Goal: Information Seeking & Learning: Learn about a topic

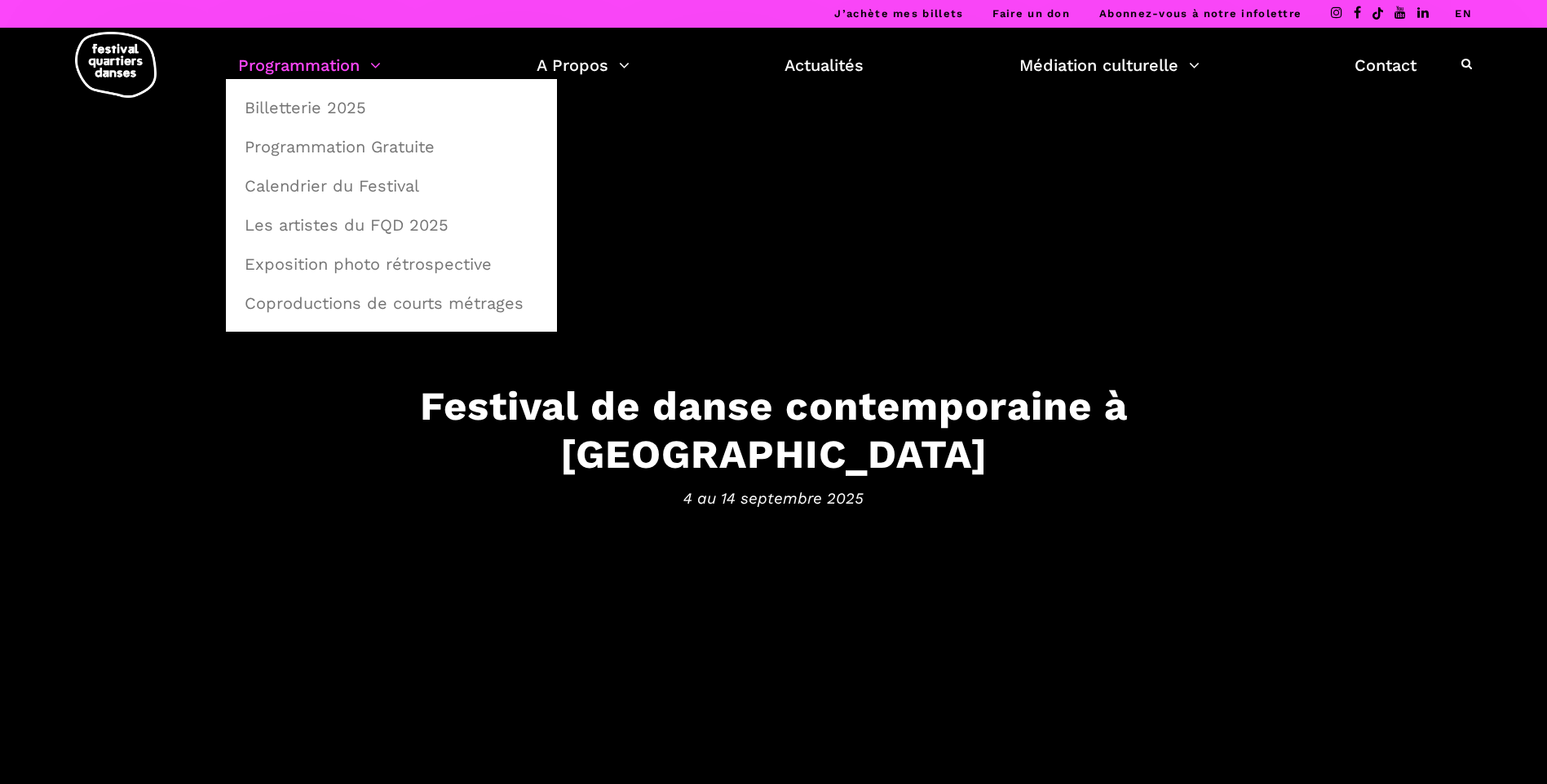
click at [299, 62] on link "Programmation" at bounding box center [309, 65] width 143 height 27
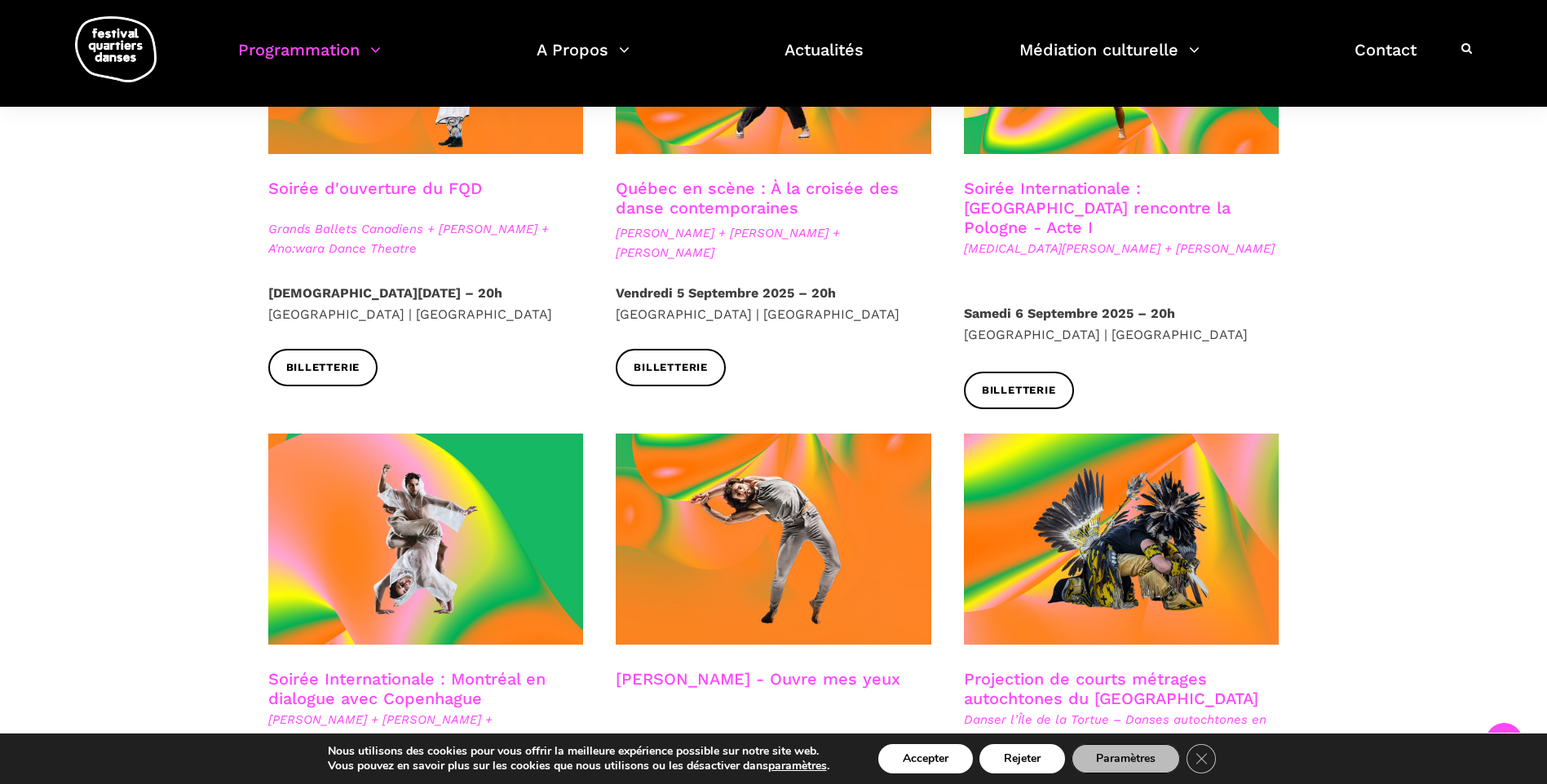
scroll to position [653, 0]
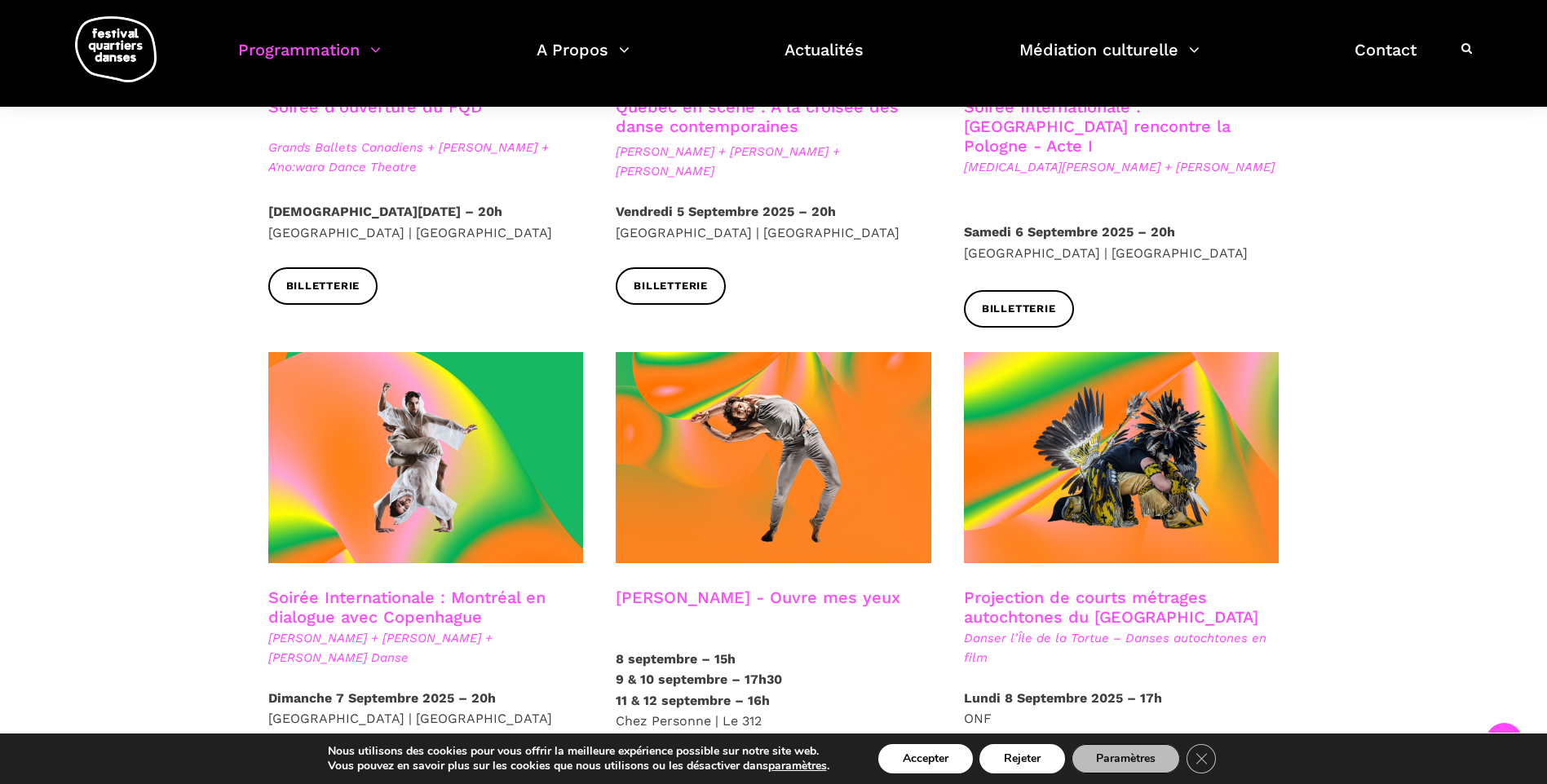
click at [432, 588] on link "Soirée Internationale : Montréal en dialogue avec Copenhague" at bounding box center [407, 607] width 277 height 39
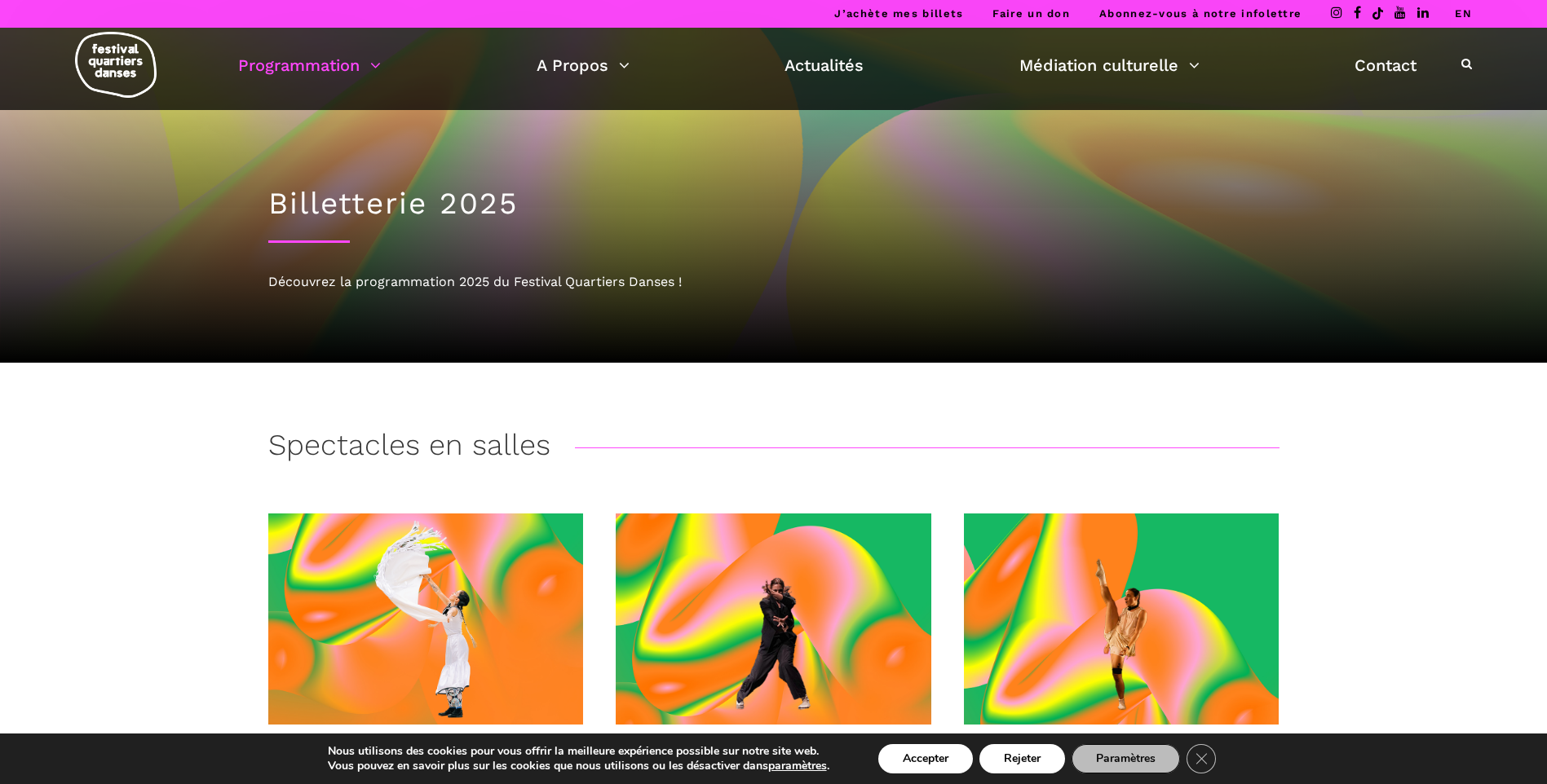
scroll to position [326, 0]
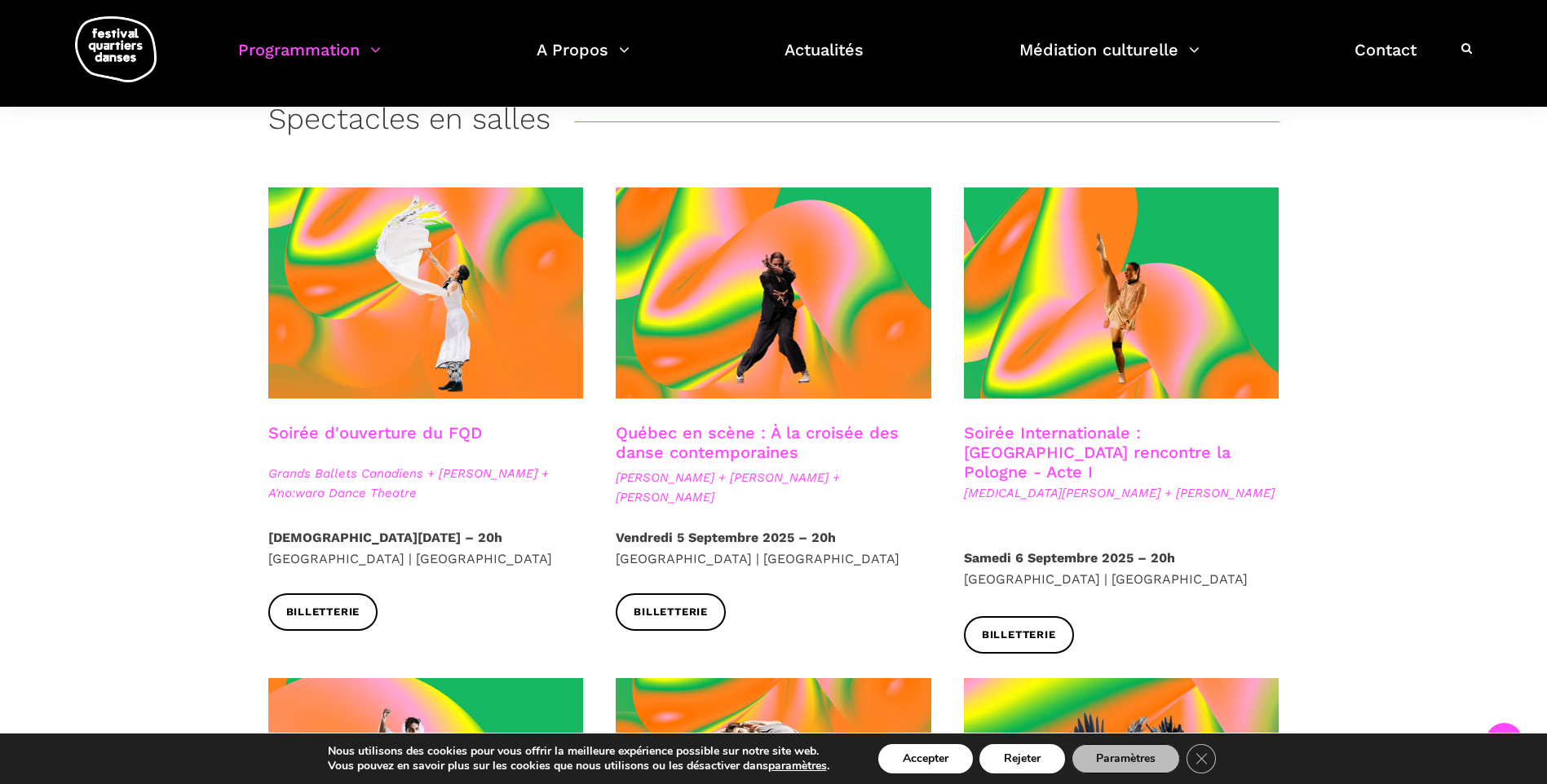
click at [435, 439] on link "Soirée d'ouverture du FQD" at bounding box center [375, 433] width 214 height 20
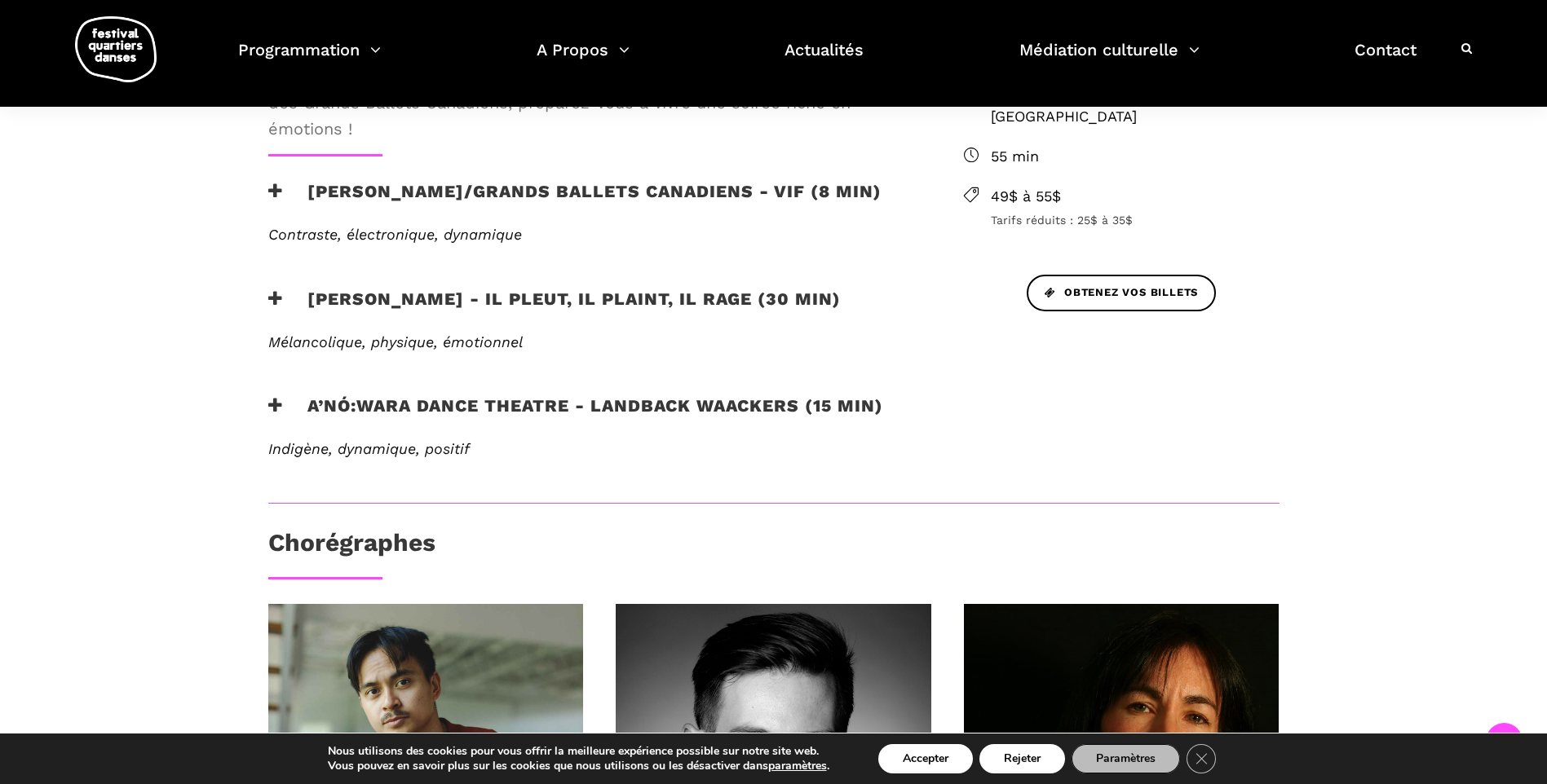
scroll to position [326, 0]
